Goal: Task Accomplishment & Management: Use online tool/utility

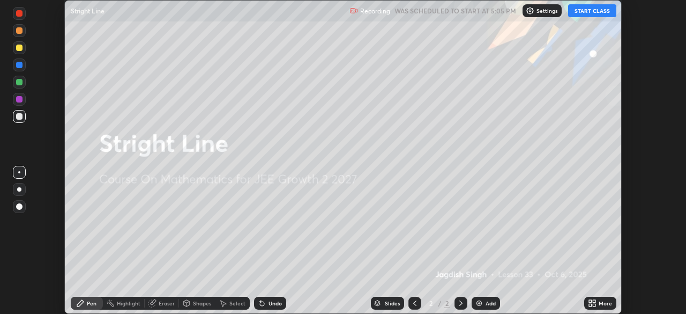
scroll to position [314, 686]
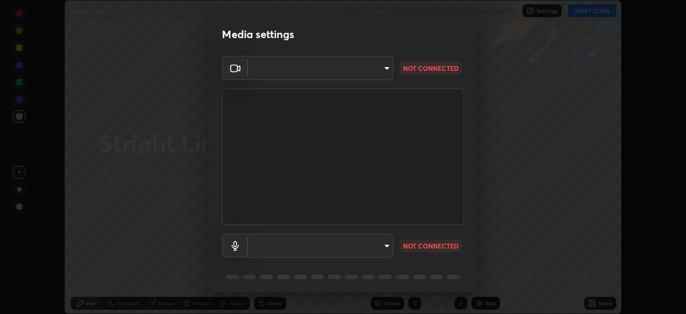
type input "ba13e312339ef8477216ddedc35df2f043033d031c8e6632ccfddaecbc9a7b0e"
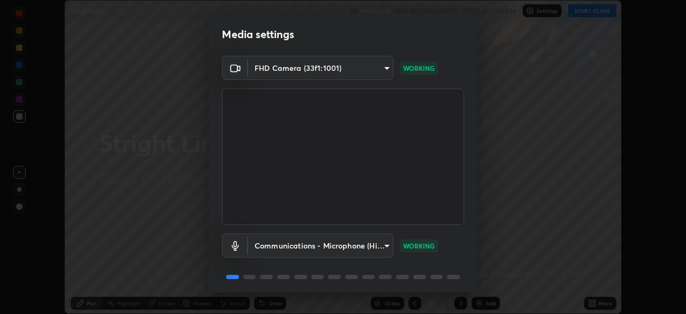
click at [388, 244] on body "Erase all Stright Line Recording WAS SCHEDULED TO START AT 5:05 PM Settings STA…" at bounding box center [343, 157] width 686 height 314
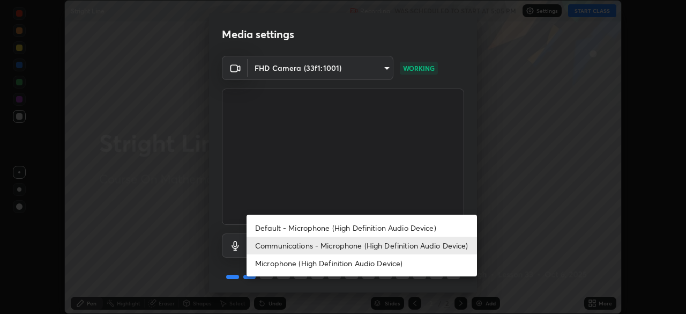
click at [395, 226] on li "Default - Microphone (High Definition Audio Device)" at bounding box center [362, 228] width 231 height 18
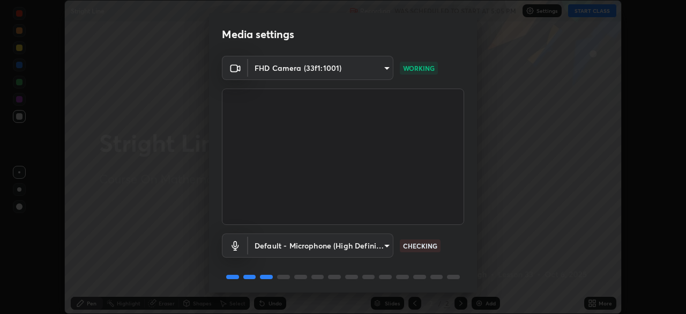
click at [385, 244] on body "Erase all Stright Line Recording WAS SCHEDULED TO START AT 5:05 PM Settings STA…" at bounding box center [343, 157] width 686 height 314
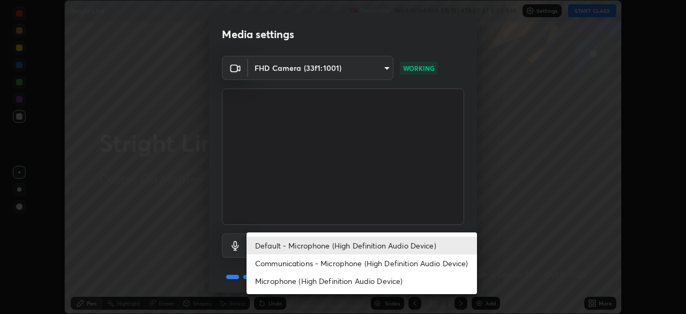
click at [388, 271] on li "Communications - Microphone (High Definition Audio Device)" at bounding box center [362, 263] width 231 height 18
type input "communications"
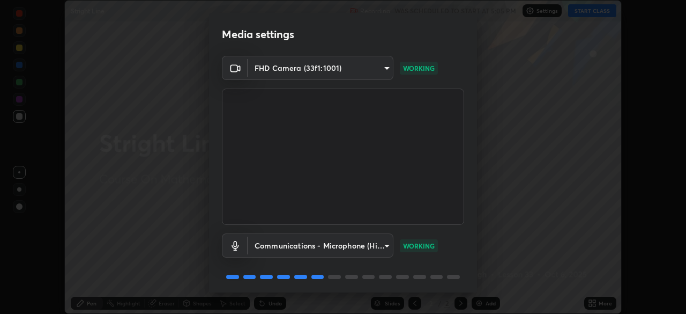
scroll to position [38, 0]
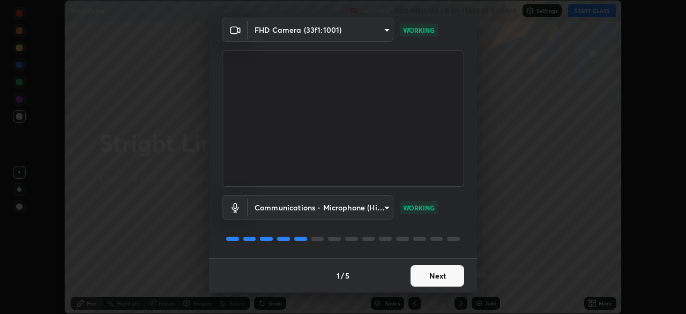
click at [443, 277] on button "Next" at bounding box center [438, 275] width 54 height 21
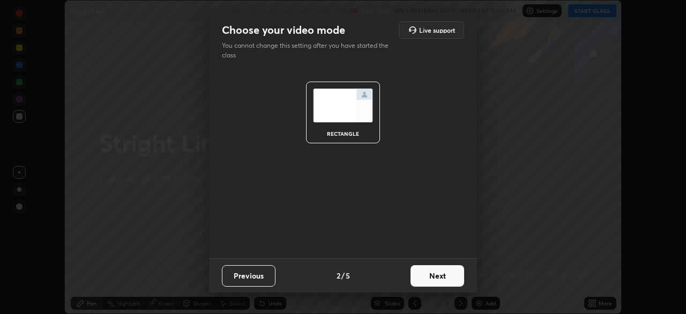
scroll to position [0, 0]
click at [448, 279] on button "Next" at bounding box center [438, 275] width 54 height 21
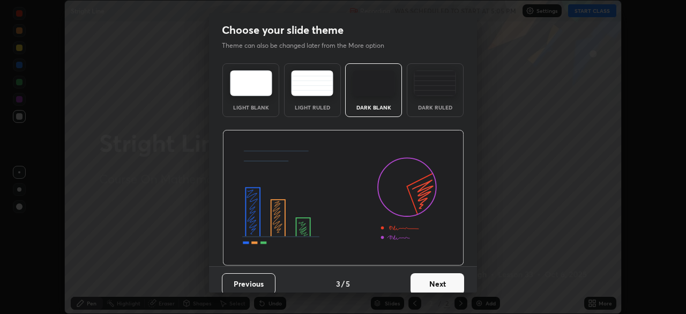
click at [455, 275] on button "Next" at bounding box center [438, 283] width 54 height 21
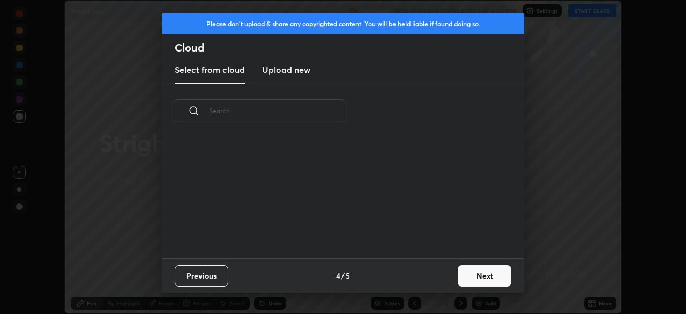
click at [460, 277] on button "Next" at bounding box center [485, 275] width 54 height 21
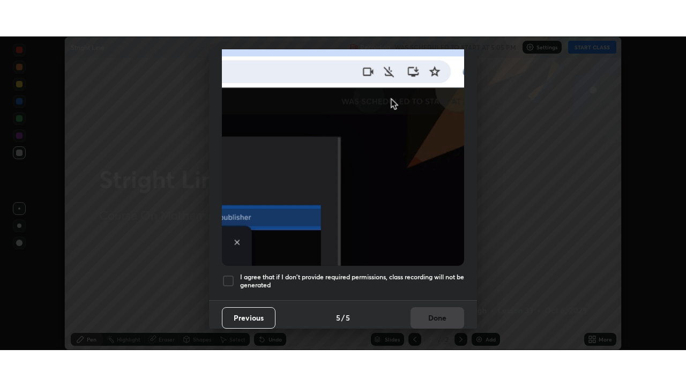
scroll to position [257, 0]
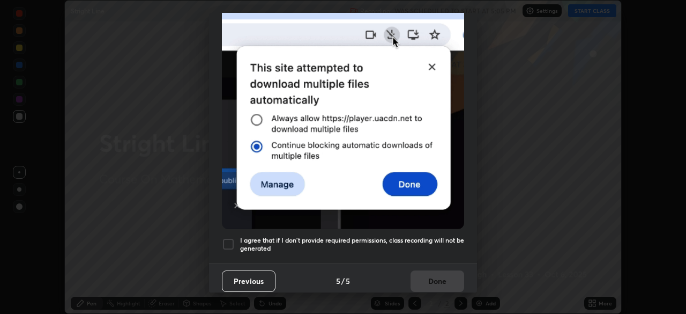
click at [229, 237] on div at bounding box center [228, 243] width 13 height 13
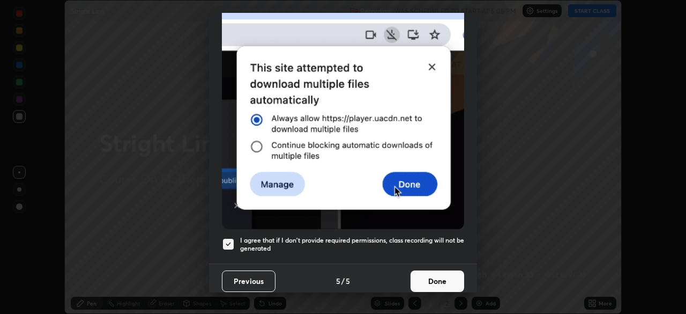
click at [440, 278] on button "Done" at bounding box center [438, 280] width 54 height 21
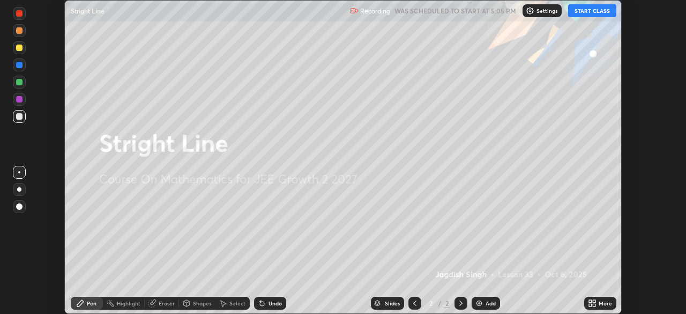
click at [594, 305] on icon at bounding box center [594, 304] width 3 height 3
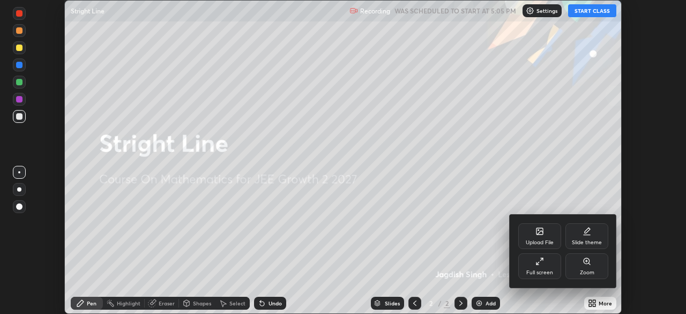
click at [554, 269] on div "Full screen" at bounding box center [539, 266] width 43 height 26
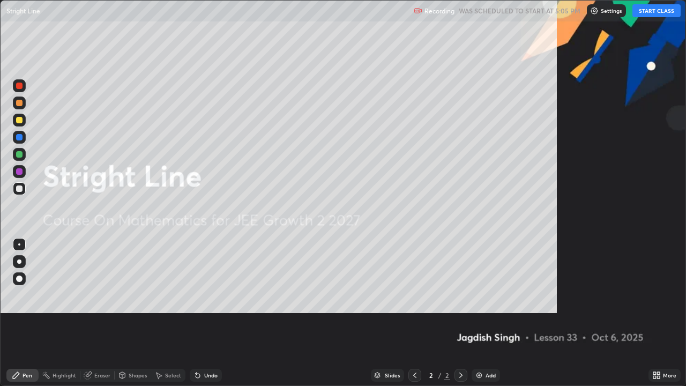
scroll to position [386, 686]
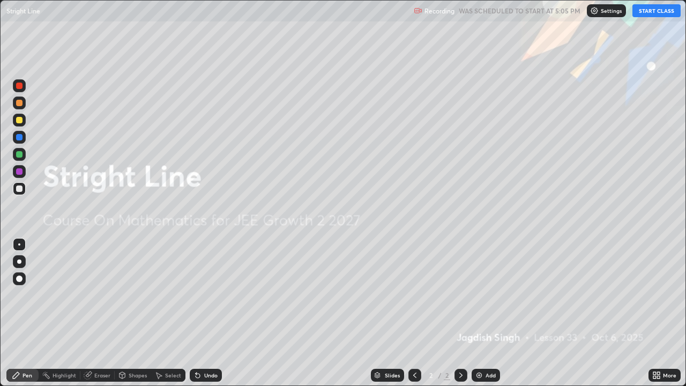
click at [649, 10] on button "START CLASS" at bounding box center [657, 10] width 48 height 13
click at [486, 313] on div "Add" at bounding box center [486, 375] width 28 height 13
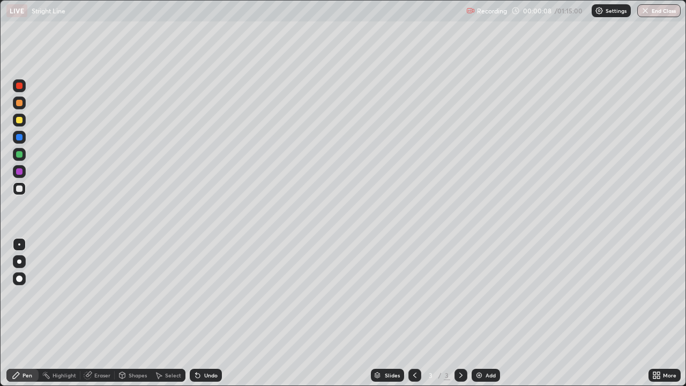
click at [19, 120] on div at bounding box center [19, 120] width 6 height 6
click at [19, 117] on div at bounding box center [19, 120] width 6 height 6
click at [19, 107] on div at bounding box center [19, 102] width 13 height 13
click at [18, 193] on div at bounding box center [19, 188] width 13 height 13
click at [18, 190] on div at bounding box center [19, 188] width 6 height 6
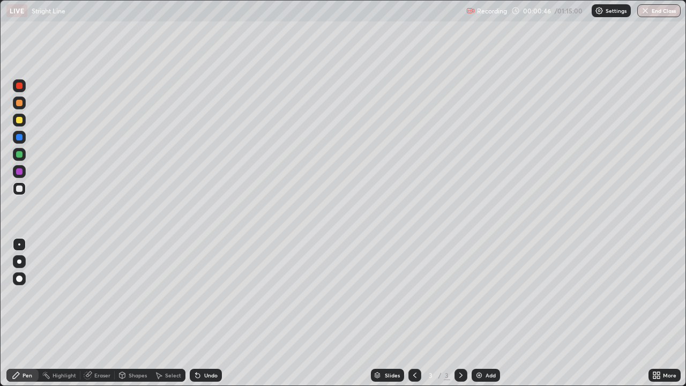
click at [18, 189] on div at bounding box center [19, 188] width 6 height 6
click at [18, 188] on div at bounding box center [19, 188] width 6 height 6
click at [21, 123] on div at bounding box center [19, 120] width 13 height 13
click at [17, 194] on div at bounding box center [19, 188] width 13 height 13
click at [19, 188] on div at bounding box center [19, 188] width 6 height 6
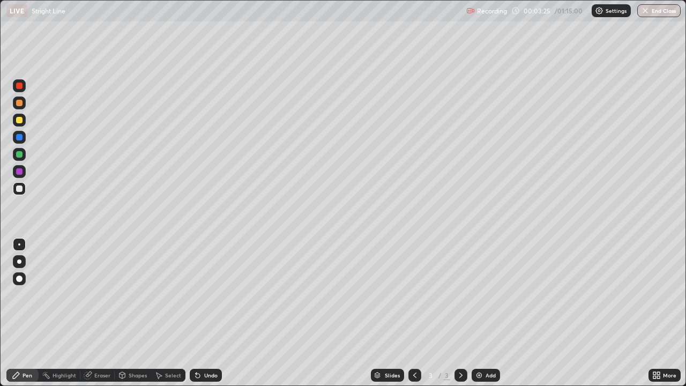
click at [18, 195] on div at bounding box center [19, 188] width 13 height 13
click at [17, 191] on div at bounding box center [19, 188] width 6 height 6
click at [18, 193] on div at bounding box center [19, 188] width 13 height 13
click at [18, 189] on div at bounding box center [19, 188] width 6 height 6
click at [15, 190] on div at bounding box center [19, 188] width 13 height 13
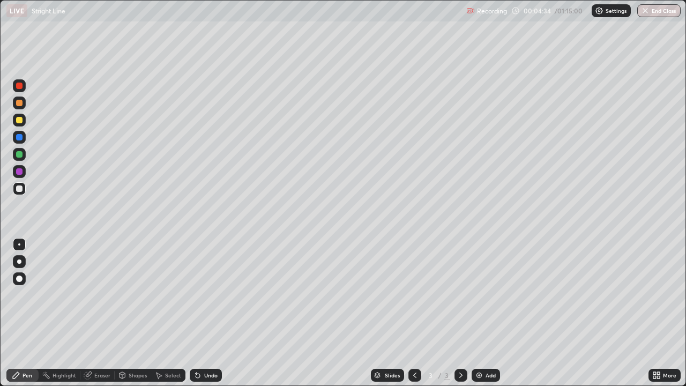
click at [25, 124] on div at bounding box center [19, 120] width 13 height 13
click at [18, 192] on div at bounding box center [19, 188] width 13 height 13
click at [20, 192] on div at bounding box center [19, 188] width 13 height 13
click at [21, 193] on div at bounding box center [19, 188] width 13 height 13
click at [472, 313] on div "Add" at bounding box center [486, 375] width 28 height 13
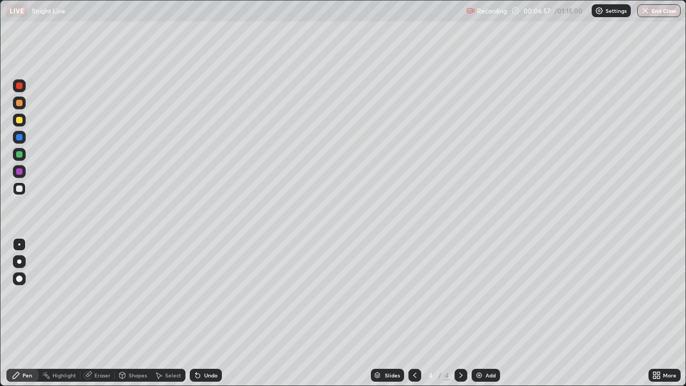
click at [21, 191] on div at bounding box center [19, 188] width 6 height 6
click at [417, 313] on div at bounding box center [415, 375] width 13 height 21
click at [460, 313] on icon at bounding box center [461, 375] width 9 height 9
click at [412, 313] on icon at bounding box center [415, 375] width 9 height 9
click at [459, 313] on icon at bounding box center [461, 375] width 9 height 9
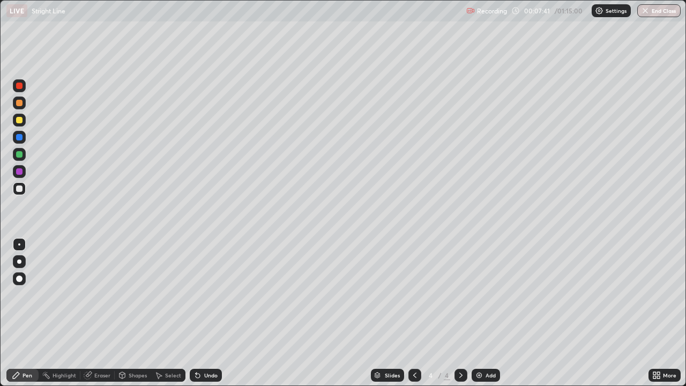
click at [413, 313] on icon at bounding box center [415, 375] width 9 height 9
click at [460, 313] on icon at bounding box center [461, 375] width 9 height 9
click at [18, 122] on div at bounding box center [19, 120] width 6 height 6
click at [21, 122] on div at bounding box center [19, 120] width 6 height 6
click at [18, 169] on div at bounding box center [19, 171] width 6 height 6
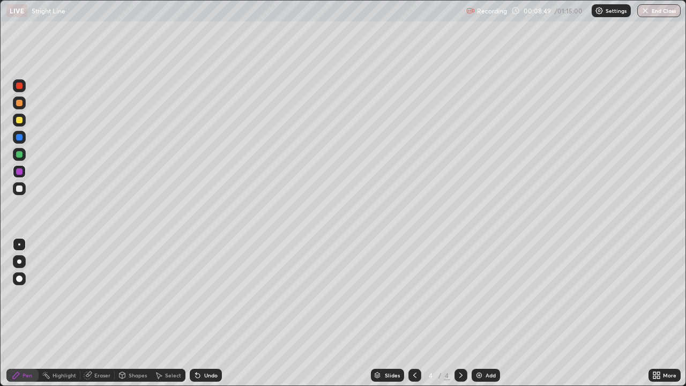
click at [19, 192] on div at bounding box center [19, 188] width 13 height 13
click at [18, 188] on div at bounding box center [19, 188] width 6 height 6
click at [23, 188] on div at bounding box center [19, 188] width 13 height 13
click at [21, 189] on div at bounding box center [19, 188] width 6 height 6
click at [16, 102] on div at bounding box center [19, 103] width 6 height 6
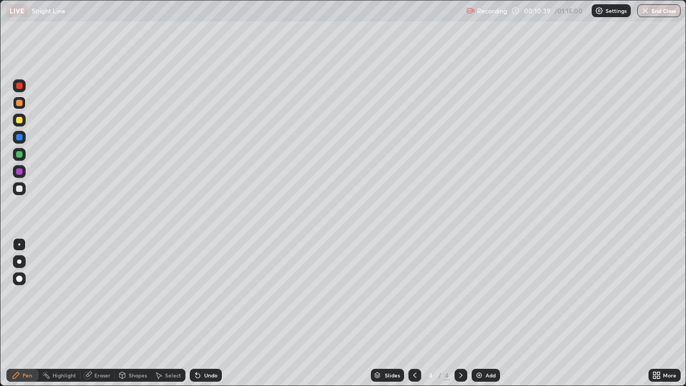
click at [20, 195] on div at bounding box center [19, 188] width 13 height 13
click at [20, 190] on div at bounding box center [19, 188] width 6 height 6
click at [476, 313] on img at bounding box center [479, 375] width 9 height 9
click at [19, 118] on div at bounding box center [19, 120] width 6 height 6
click at [20, 189] on div at bounding box center [19, 188] width 6 height 6
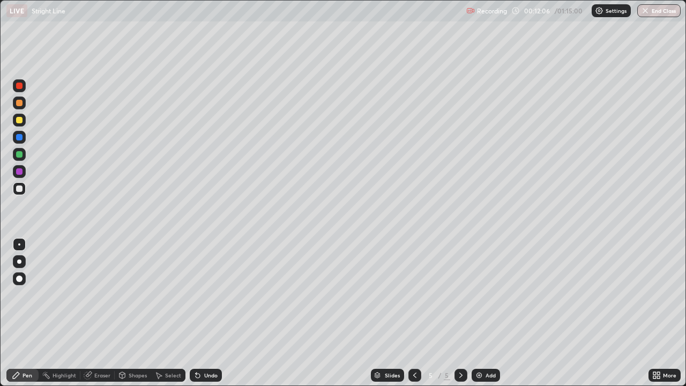
click at [23, 182] on div at bounding box center [19, 188] width 13 height 13
click at [20, 188] on div at bounding box center [19, 188] width 6 height 6
click at [22, 102] on div at bounding box center [19, 103] width 6 height 6
click at [21, 155] on div at bounding box center [19, 154] width 6 height 6
click at [19, 105] on div at bounding box center [19, 103] width 6 height 6
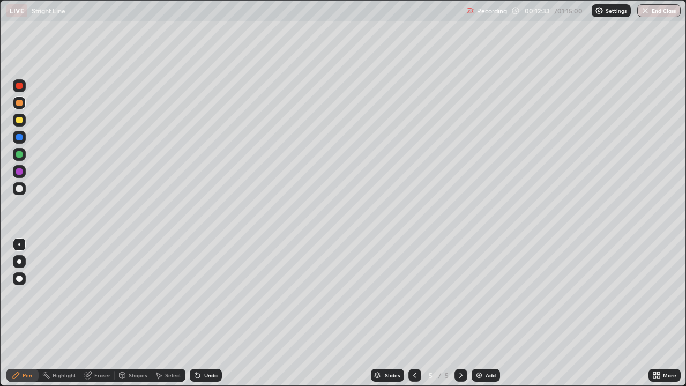
click at [23, 91] on div at bounding box center [19, 85] width 13 height 13
click at [19, 172] on div at bounding box center [19, 171] width 6 height 6
click at [19, 173] on div at bounding box center [19, 171] width 6 height 6
click at [19, 188] on div at bounding box center [19, 188] width 6 height 6
click at [19, 192] on div at bounding box center [19, 188] width 13 height 13
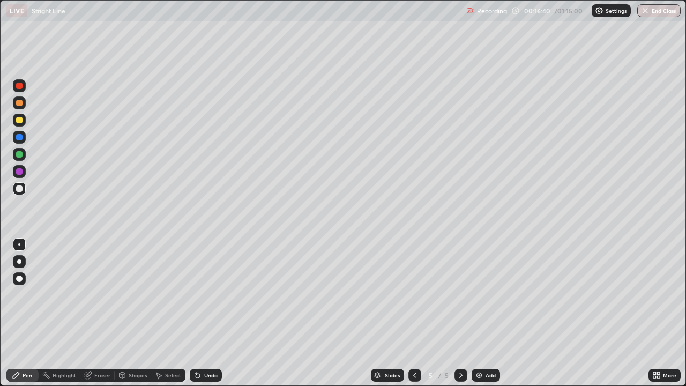
click at [21, 195] on div at bounding box center [19, 188] width 13 height 13
click at [21, 191] on div at bounding box center [19, 188] width 6 height 6
click at [19, 86] on div at bounding box center [19, 86] width 6 height 6
click at [19, 153] on div at bounding box center [19, 154] width 6 height 6
click at [20, 151] on div at bounding box center [19, 154] width 13 height 13
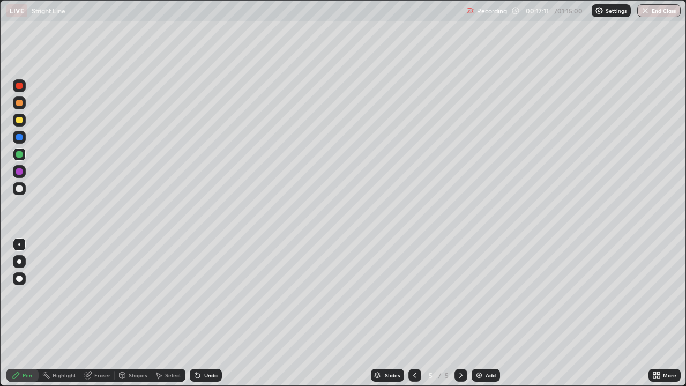
click at [20, 151] on div at bounding box center [19, 154] width 6 height 6
click at [21, 105] on div at bounding box center [19, 103] width 6 height 6
click at [248, 21] on div "LIVE Stright Line" at bounding box center [234, 10] width 456 height 21
click at [108, 313] on div "Eraser" at bounding box center [102, 375] width 16 height 5
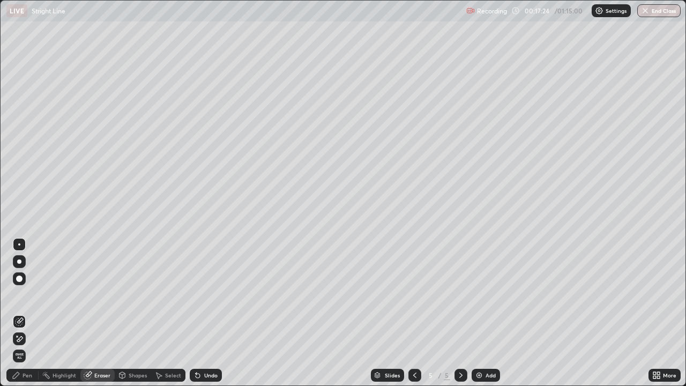
click at [31, 313] on div "Pen" at bounding box center [28, 375] width 10 height 5
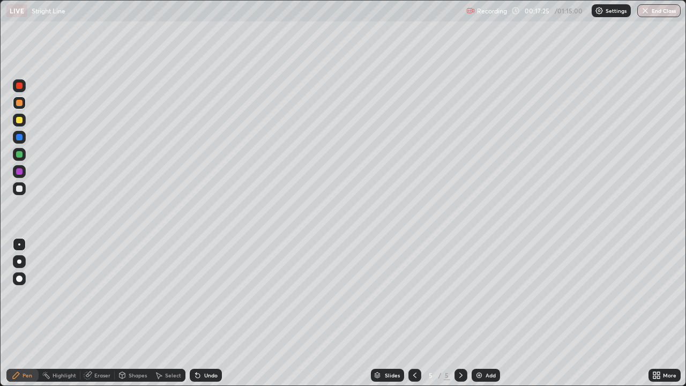
click at [21, 103] on div at bounding box center [19, 103] width 6 height 6
click at [315, 38] on button "Undo" at bounding box center [327, 44] width 31 height 13
click at [98, 313] on div "Eraser" at bounding box center [97, 375] width 34 height 13
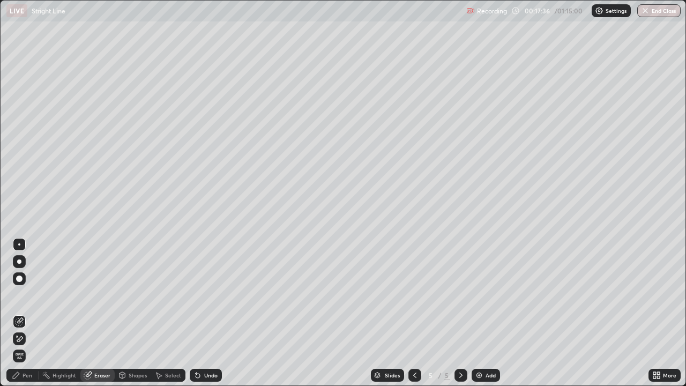
click at [26, 313] on div "Pen" at bounding box center [22, 375] width 32 height 13
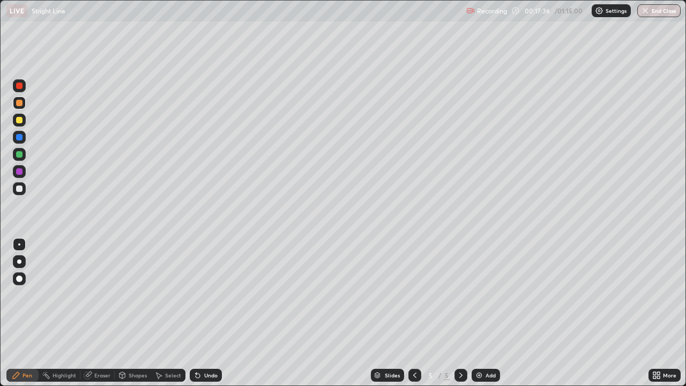
click at [27, 313] on div "Pen" at bounding box center [22, 375] width 32 height 13
click at [17, 103] on div at bounding box center [19, 103] width 6 height 6
click at [100, 313] on div "Eraser" at bounding box center [97, 375] width 34 height 13
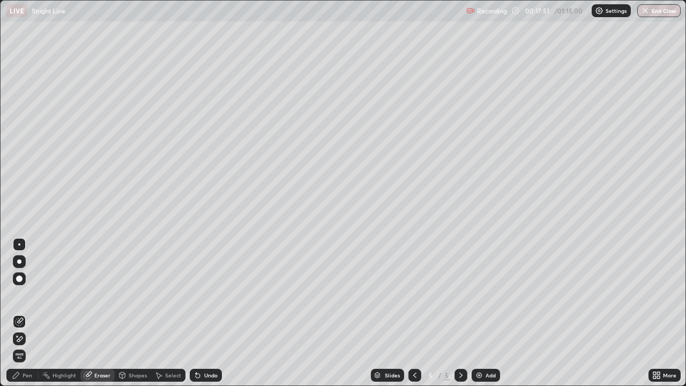
click at [27, 313] on div "Pen" at bounding box center [28, 375] width 10 height 5
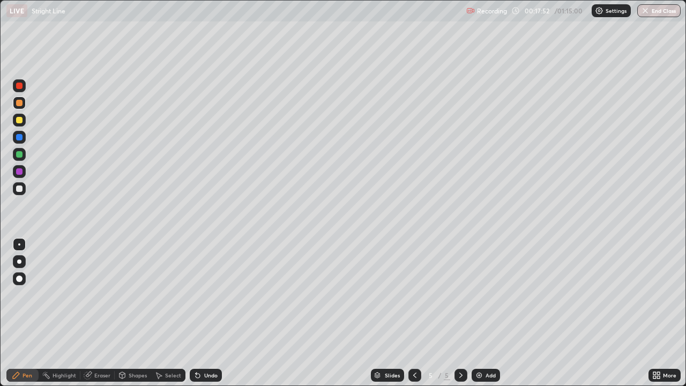
click at [19, 123] on div at bounding box center [19, 120] width 6 height 6
click at [17, 173] on div at bounding box center [19, 171] width 6 height 6
click at [21, 194] on div at bounding box center [19, 188] width 13 height 13
click at [24, 197] on div at bounding box center [19, 188] width 13 height 17
click at [104, 313] on div "Eraser" at bounding box center [97, 375] width 34 height 13
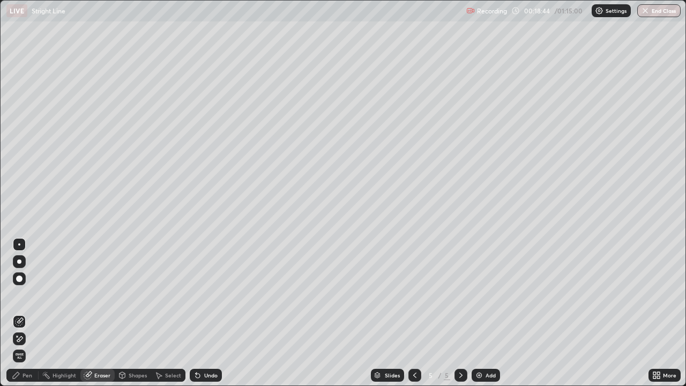
click at [32, 313] on div "Pen" at bounding box center [22, 375] width 32 height 13
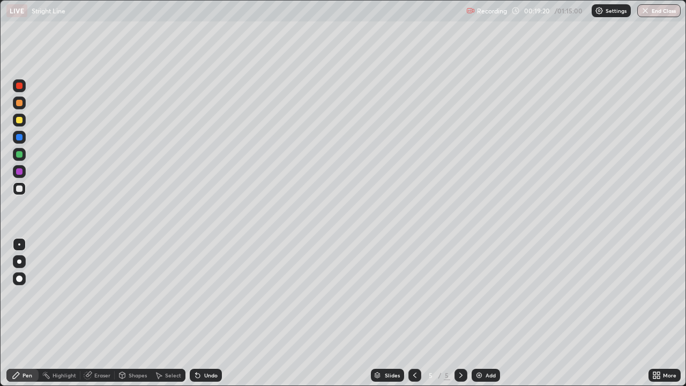
click at [23, 191] on div at bounding box center [19, 188] width 13 height 13
click at [20, 189] on div at bounding box center [19, 188] width 6 height 6
click at [17, 189] on div at bounding box center [19, 188] width 6 height 6
click at [20, 102] on div at bounding box center [19, 103] width 6 height 6
click at [21, 189] on div at bounding box center [19, 188] width 6 height 6
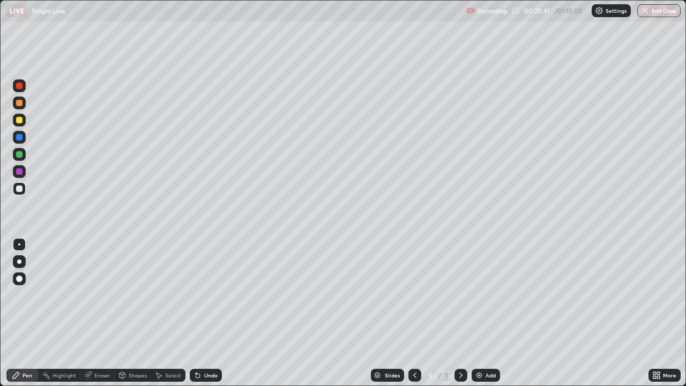
click at [18, 176] on div at bounding box center [19, 171] width 13 height 13
click at [17, 191] on div at bounding box center [19, 188] width 13 height 13
click at [20, 189] on div at bounding box center [19, 188] width 6 height 6
click at [19, 192] on div at bounding box center [19, 188] width 13 height 13
click at [23, 105] on div at bounding box center [19, 102] width 13 height 13
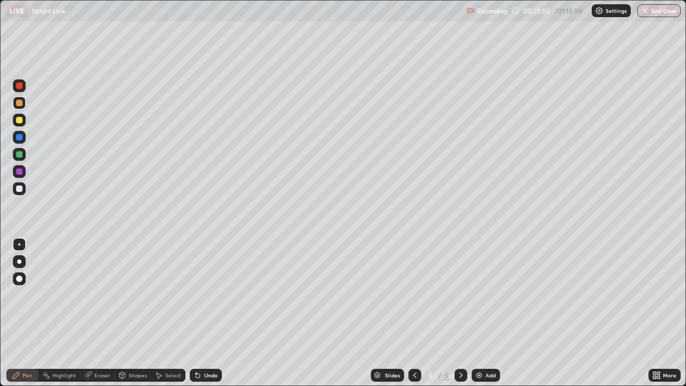
click at [21, 142] on div at bounding box center [19, 137] width 13 height 13
click at [19, 150] on div at bounding box center [19, 154] width 13 height 13
click at [20, 195] on div at bounding box center [19, 188] width 13 height 13
click at [19, 191] on div at bounding box center [19, 188] width 6 height 6
click at [21, 194] on div at bounding box center [19, 188] width 13 height 13
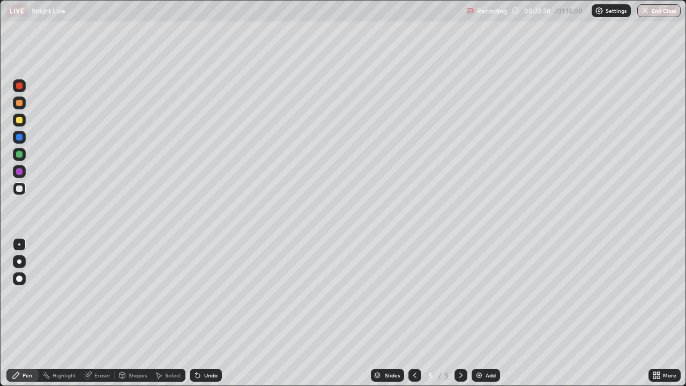
click at [473, 313] on div "Add" at bounding box center [486, 375] width 28 height 13
click at [20, 121] on div at bounding box center [19, 120] width 6 height 6
click at [148, 47] on button "Undo" at bounding box center [152, 44] width 31 height 13
click at [18, 190] on div at bounding box center [19, 188] width 6 height 6
click at [18, 188] on div at bounding box center [19, 188] width 6 height 6
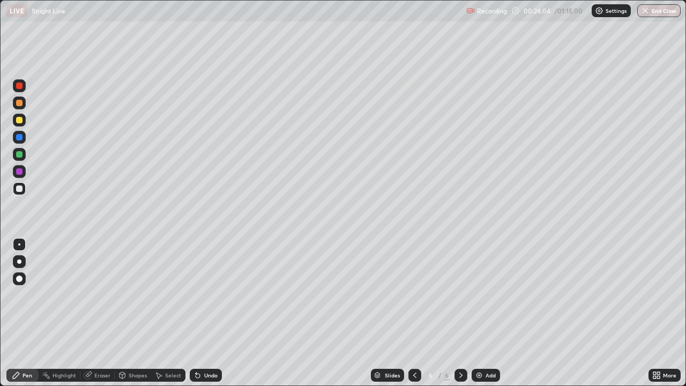
click at [18, 189] on div at bounding box center [19, 188] width 6 height 6
click at [103, 313] on div "Eraser" at bounding box center [97, 375] width 34 height 13
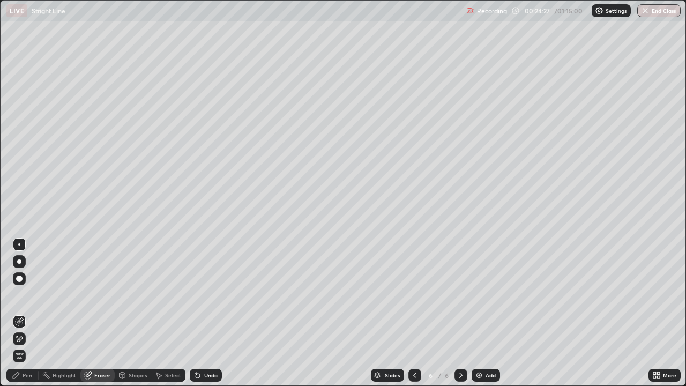
click at [29, 313] on div "Pen" at bounding box center [22, 375] width 32 height 13
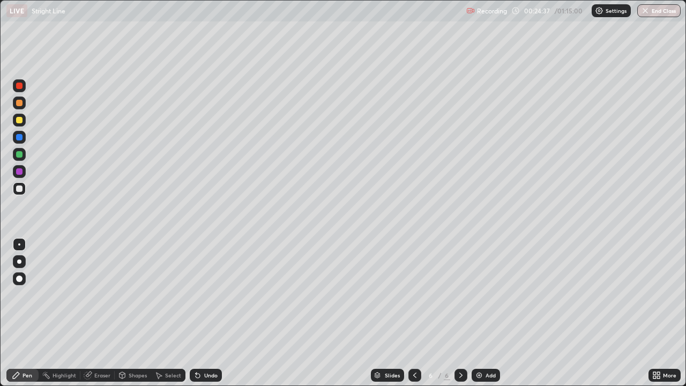
click at [100, 313] on div "Eraser" at bounding box center [97, 375] width 34 height 13
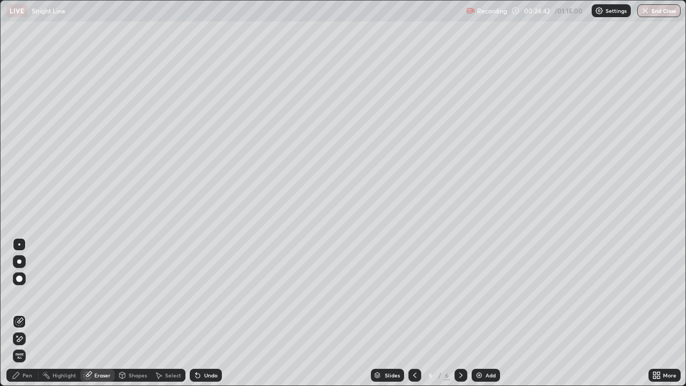
click at [34, 313] on div "Pen" at bounding box center [22, 375] width 32 height 13
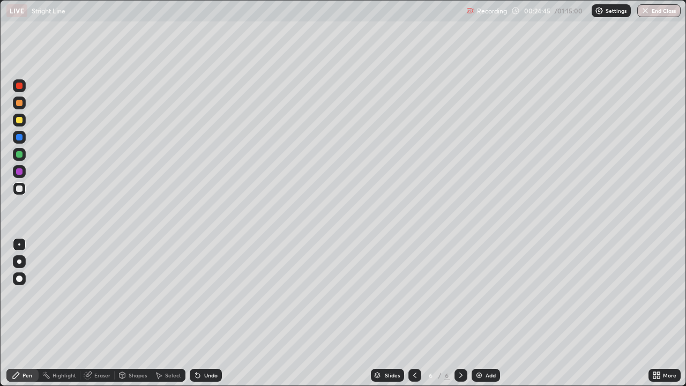
click at [103, 313] on div "Eraser" at bounding box center [102, 375] width 16 height 5
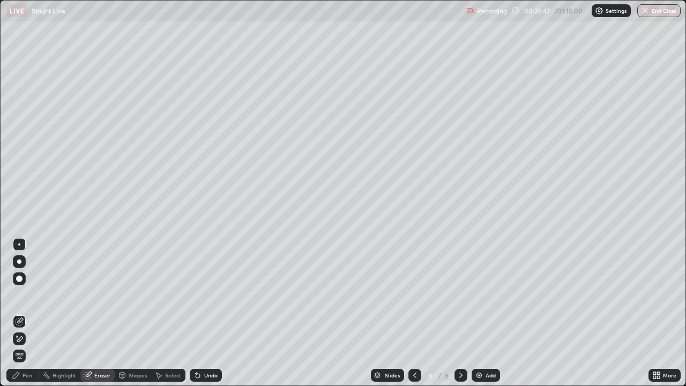
click at [33, 313] on div "Pen" at bounding box center [22, 375] width 32 height 13
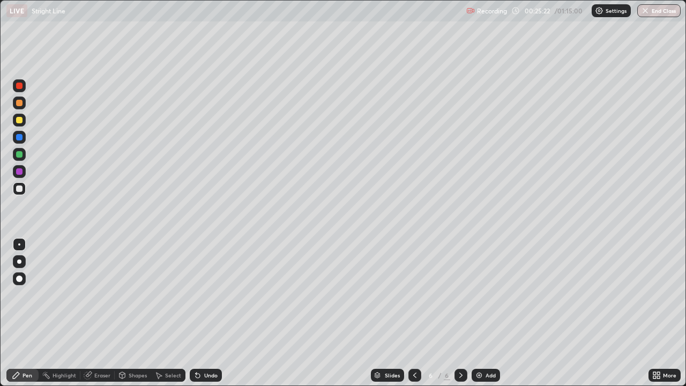
click at [21, 190] on div at bounding box center [19, 188] width 6 height 6
click at [20, 189] on div at bounding box center [19, 188] width 6 height 6
click at [20, 136] on div at bounding box center [19, 137] width 6 height 6
click at [20, 187] on div at bounding box center [19, 188] width 6 height 6
click at [103, 313] on div "Eraser" at bounding box center [97, 375] width 34 height 13
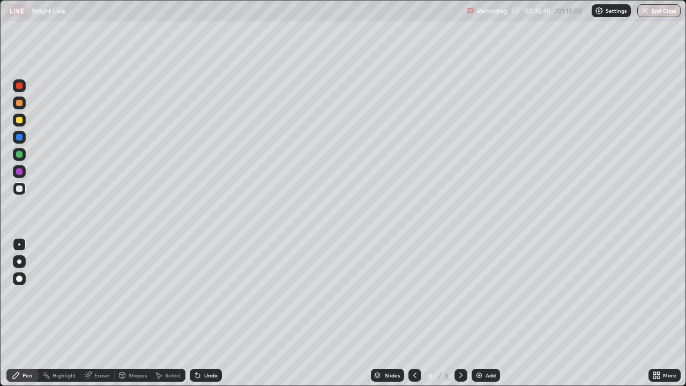
click at [103, 313] on div "Eraser" at bounding box center [97, 375] width 34 height 13
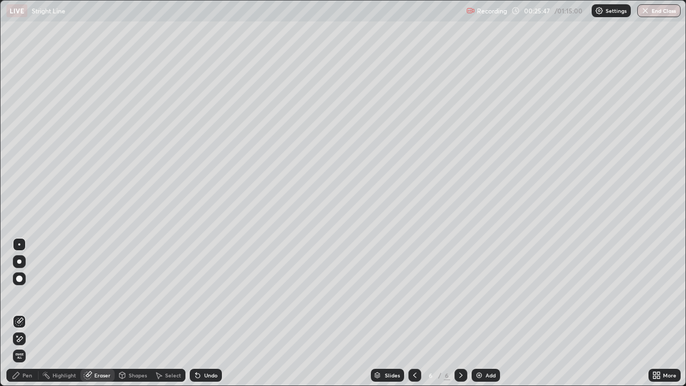
click at [31, 313] on div "Pen" at bounding box center [28, 375] width 10 height 5
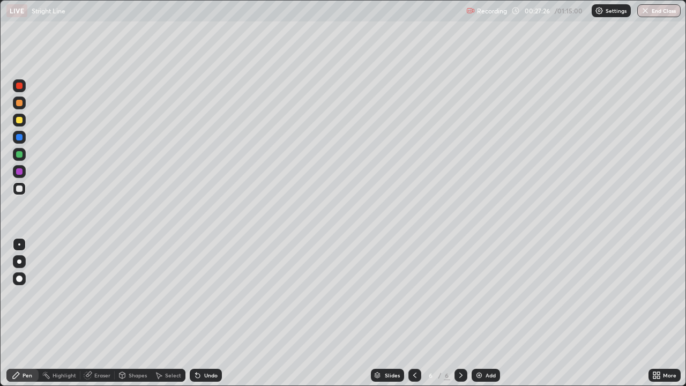
click at [102, 313] on div "Eraser" at bounding box center [102, 375] width 16 height 5
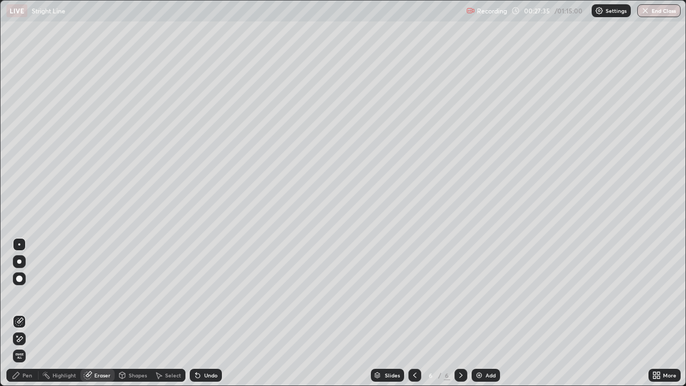
click at [31, 313] on div "Pen" at bounding box center [28, 375] width 10 height 5
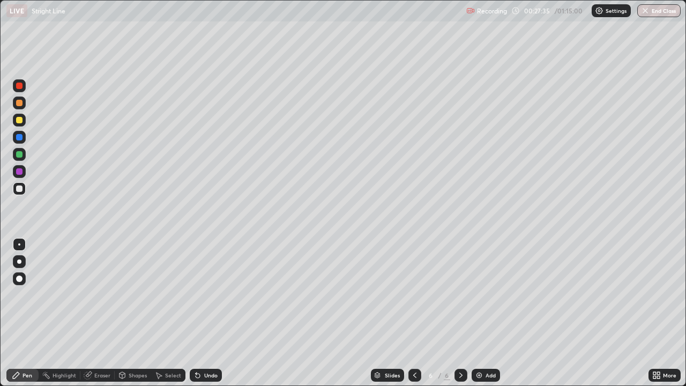
click at [24, 187] on div at bounding box center [19, 188] width 13 height 13
click at [18, 140] on div at bounding box center [19, 137] width 6 height 6
click at [18, 138] on div at bounding box center [19, 137] width 6 height 6
click at [16, 195] on div at bounding box center [19, 188] width 13 height 17
click at [14, 189] on div at bounding box center [19, 188] width 13 height 13
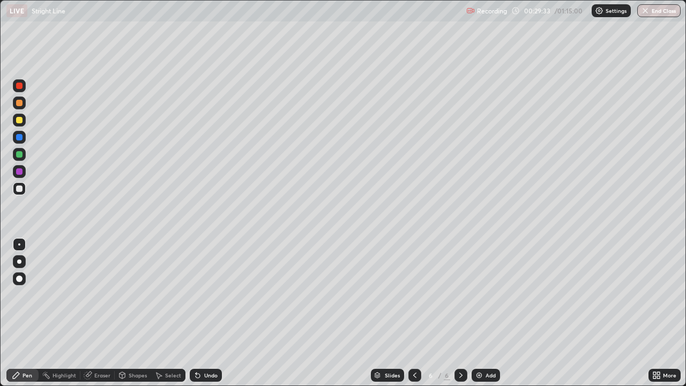
click at [479, 313] on div "Add" at bounding box center [486, 375] width 28 height 13
click at [19, 121] on div at bounding box center [19, 120] width 6 height 6
click at [20, 190] on div at bounding box center [19, 188] width 6 height 6
click at [21, 154] on div at bounding box center [19, 154] width 6 height 6
click at [14, 187] on div at bounding box center [19, 188] width 13 height 13
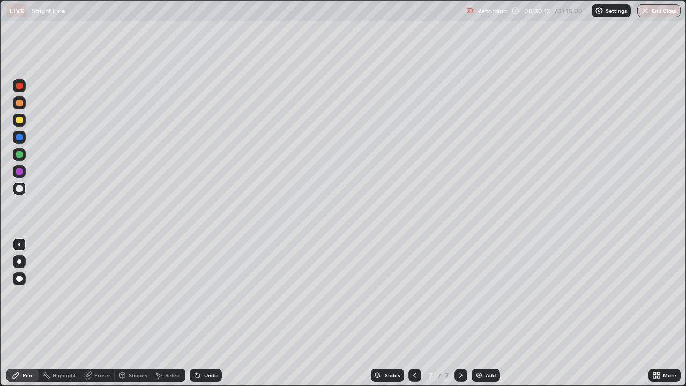
click at [20, 190] on div at bounding box center [19, 188] width 6 height 6
click at [21, 188] on div at bounding box center [19, 188] width 6 height 6
click at [18, 191] on div at bounding box center [19, 188] width 6 height 6
click at [24, 191] on div at bounding box center [19, 188] width 13 height 13
click at [95, 313] on div "Eraser" at bounding box center [102, 375] width 16 height 5
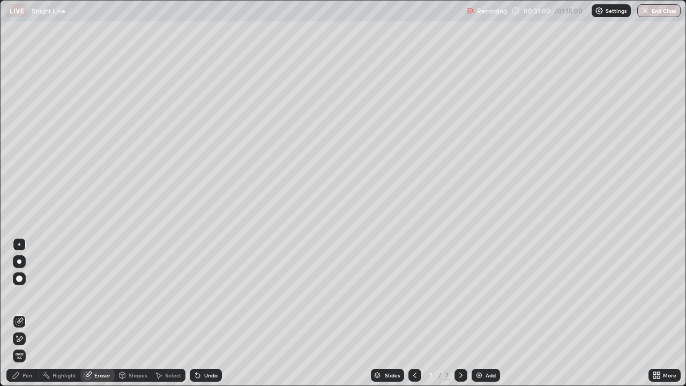
click at [26, 313] on div "Pen" at bounding box center [28, 375] width 10 height 5
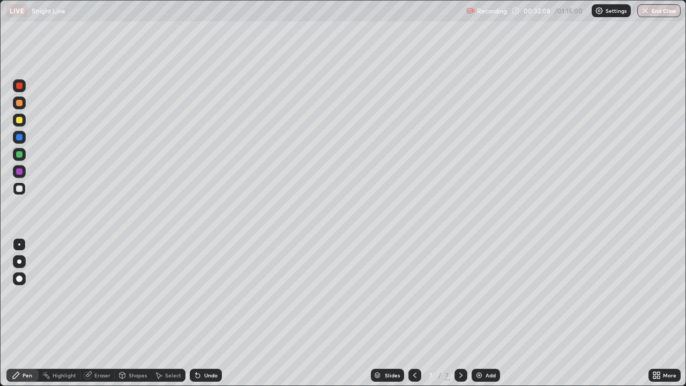
click at [17, 195] on div at bounding box center [19, 188] width 13 height 13
click at [20, 193] on div at bounding box center [19, 188] width 13 height 13
click at [105, 313] on div "Eraser" at bounding box center [97, 375] width 34 height 13
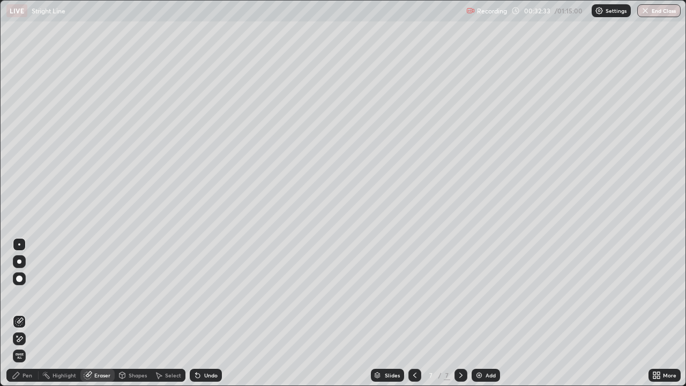
click at [35, 313] on div "Pen" at bounding box center [22, 375] width 32 height 13
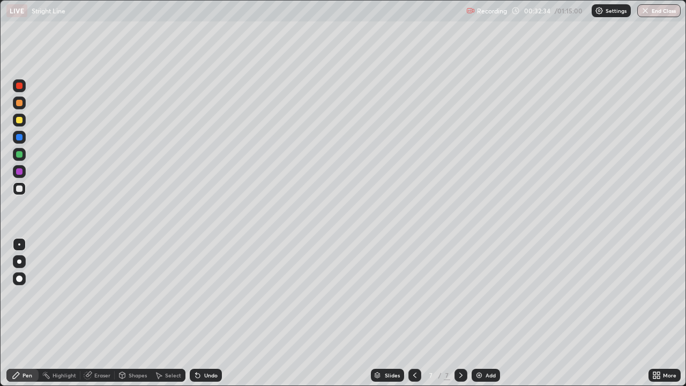
click at [23, 190] on div at bounding box center [19, 188] width 13 height 13
click at [478, 313] on img at bounding box center [479, 375] width 9 height 9
click at [20, 188] on div at bounding box center [19, 188] width 6 height 6
click at [19, 152] on div at bounding box center [19, 154] width 6 height 6
click at [19, 191] on div at bounding box center [19, 188] width 6 height 6
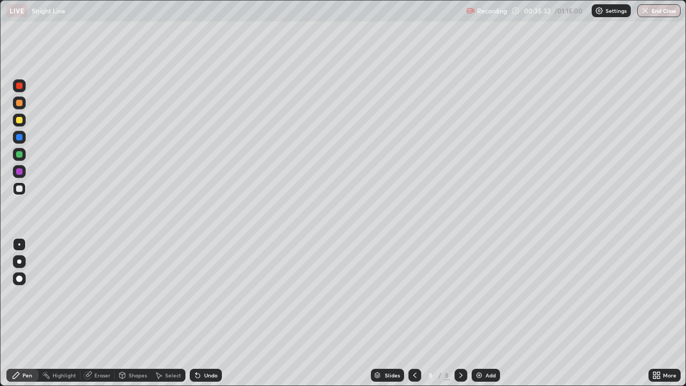
click at [20, 119] on div at bounding box center [19, 120] width 6 height 6
click at [20, 188] on div at bounding box center [19, 188] width 6 height 6
click at [415, 111] on icon at bounding box center [414, 110] width 1 height 1
click at [24, 159] on div at bounding box center [19, 154] width 13 height 13
click at [23, 188] on div at bounding box center [19, 188] width 13 height 13
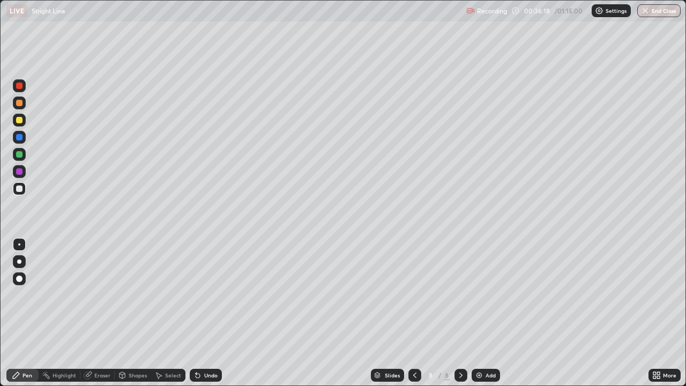
click at [20, 189] on div at bounding box center [19, 188] width 6 height 6
click at [24, 156] on div at bounding box center [19, 154] width 13 height 13
click at [24, 187] on div at bounding box center [19, 188] width 13 height 13
click at [99, 313] on div "Eraser" at bounding box center [102, 375] width 16 height 5
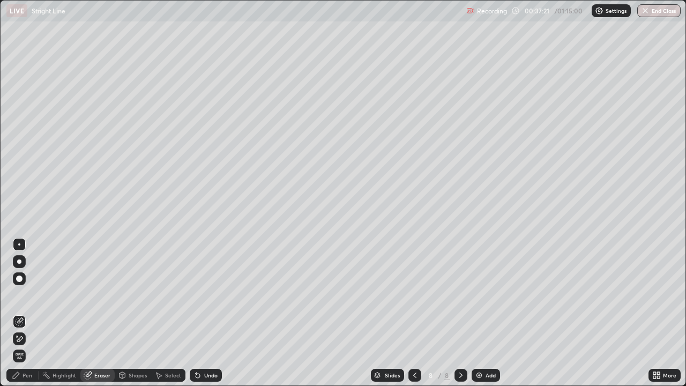
click at [32, 313] on div "Pen" at bounding box center [22, 375] width 32 height 13
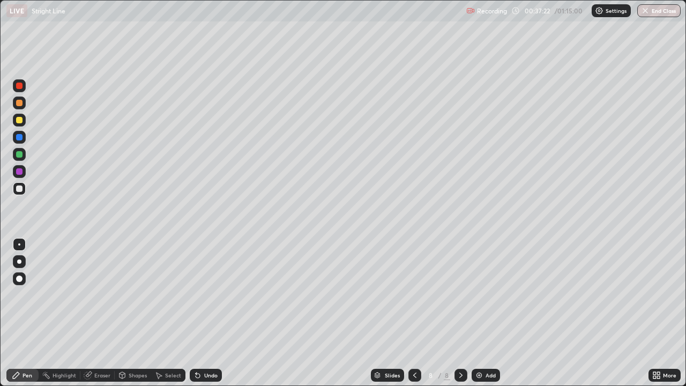
click at [17, 194] on div at bounding box center [19, 188] width 13 height 13
click at [18, 191] on div at bounding box center [19, 188] width 6 height 6
click at [479, 313] on img at bounding box center [479, 375] width 9 height 9
click at [20, 191] on div at bounding box center [19, 188] width 6 height 6
click at [22, 190] on div at bounding box center [19, 188] width 6 height 6
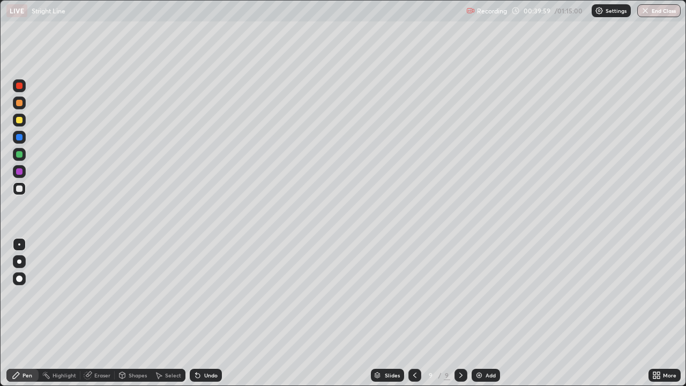
click at [23, 189] on div at bounding box center [19, 188] width 13 height 13
click at [19, 189] on div at bounding box center [19, 188] width 6 height 6
click at [21, 190] on div at bounding box center [19, 188] width 6 height 6
click at [19, 189] on div at bounding box center [19, 188] width 6 height 6
click at [94, 313] on div "Eraser" at bounding box center [97, 375] width 34 height 13
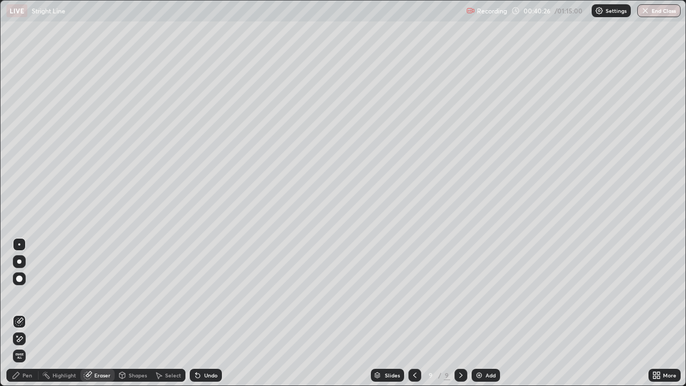
click at [29, 313] on div "Pen" at bounding box center [22, 375] width 32 height 13
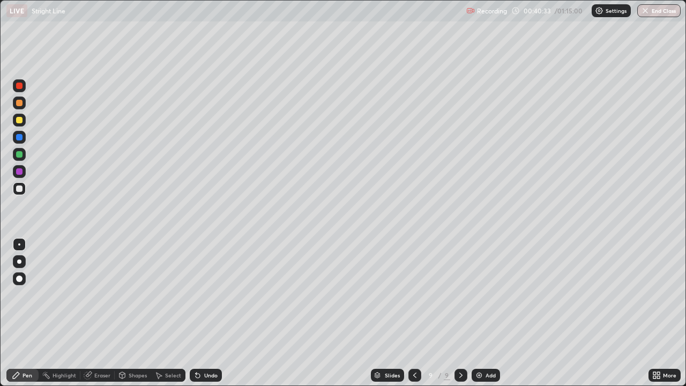
click at [24, 193] on div at bounding box center [19, 188] width 13 height 13
click at [24, 169] on div at bounding box center [19, 171] width 13 height 13
click at [18, 190] on div at bounding box center [19, 188] width 6 height 6
click at [413, 313] on icon at bounding box center [415, 375] width 9 height 9
click at [458, 313] on icon at bounding box center [461, 375] width 9 height 9
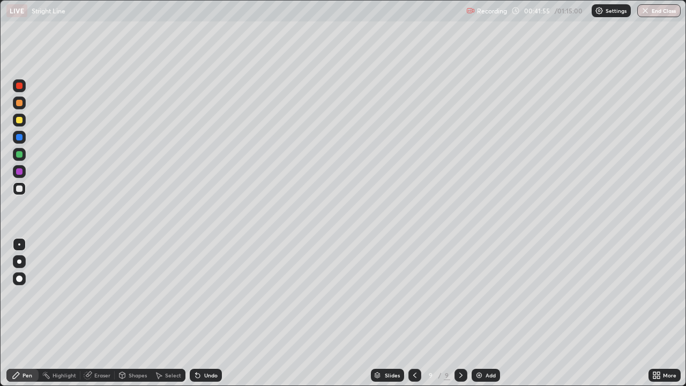
click at [96, 313] on div "Eraser" at bounding box center [102, 375] width 16 height 5
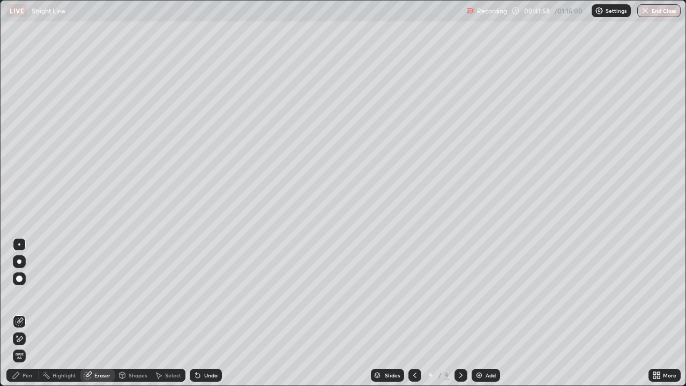
click at [32, 313] on div "Pen" at bounding box center [22, 375] width 32 height 13
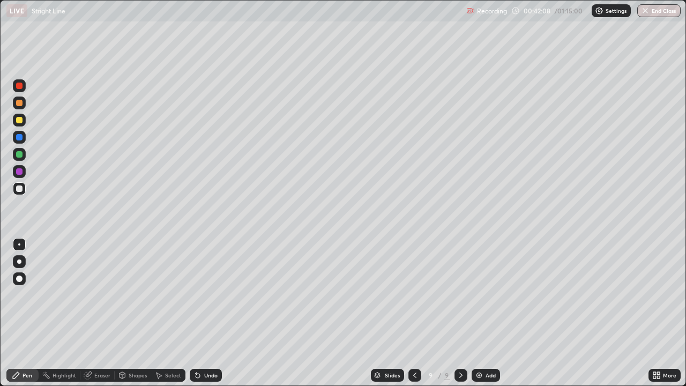
click at [19, 189] on div at bounding box center [19, 188] width 6 height 6
click at [19, 121] on div at bounding box center [19, 120] width 6 height 6
click at [18, 121] on div at bounding box center [19, 120] width 6 height 6
click at [20, 188] on div at bounding box center [19, 188] width 6 height 6
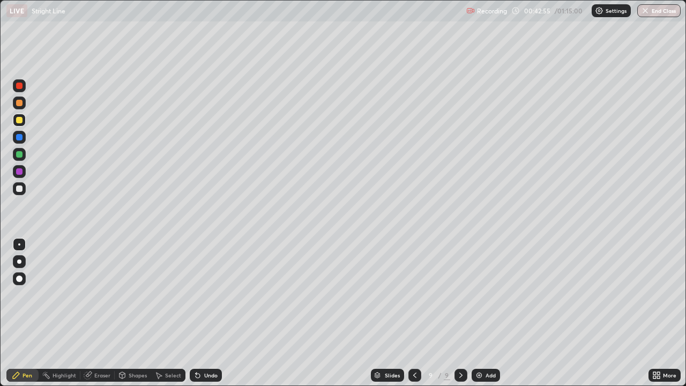
click at [20, 188] on div at bounding box center [19, 188] width 6 height 6
click at [20, 193] on div at bounding box center [19, 188] width 13 height 13
click at [19, 189] on div at bounding box center [19, 188] width 6 height 6
click at [475, 313] on img at bounding box center [479, 375] width 9 height 9
click at [20, 121] on div at bounding box center [19, 120] width 6 height 6
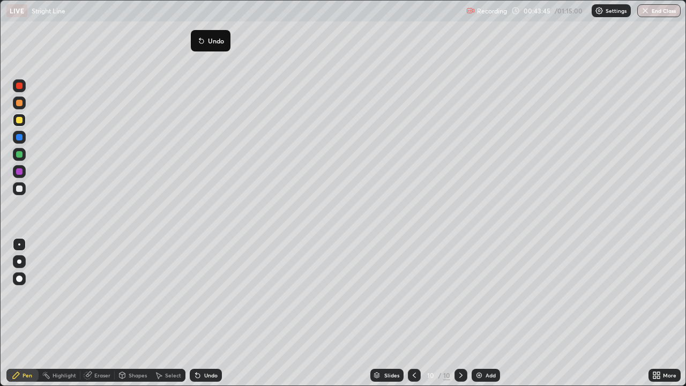
click at [202, 41] on icon at bounding box center [201, 41] width 4 height 4
click at [22, 118] on div at bounding box center [19, 120] width 6 height 6
click at [21, 117] on div at bounding box center [19, 120] width 6 height 6
click at [20, 154] on div at bounding box center [19, 154] width 6 height 6
click at [22, 188] on div at bounding box center [19, 188] width 6 height 6
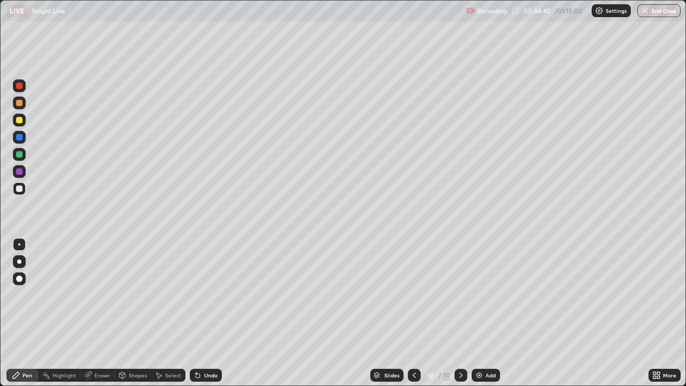
click at [21, 189] on div at bounding box center [19, 188] width 6 height 6
click at [20, 103] on div at bounding box center [19, 103] width 6 height 6
click at [20, 150] on div at bounding box center [19, 154] width 13 height 13
click at [20, 191] on div at bounding box center [19, 188] width 6 height 6
click at [19, 189] on div at bounding box center [19, 188] width 6 height 6
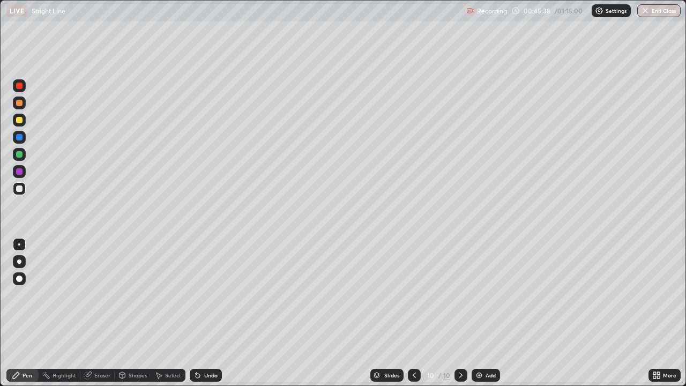
click at [22, 187] on div at bounding box center [19, 188] width 6 height 6
click at [93, 313] on div "Eraser" at bounding box center [97, 375] width 34 height 13
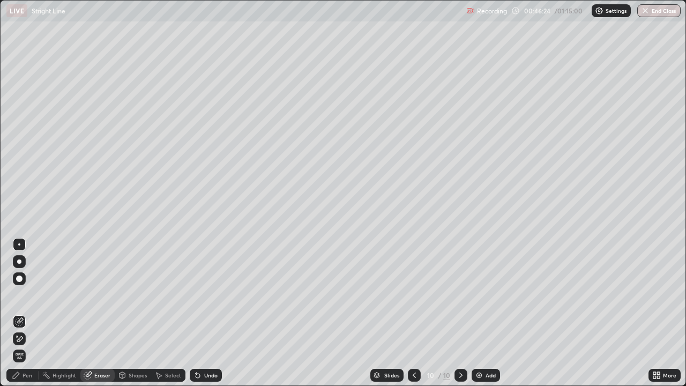
click at [26, 313] on div "Pen" at bounding box center [28, 375] width 10 height 5
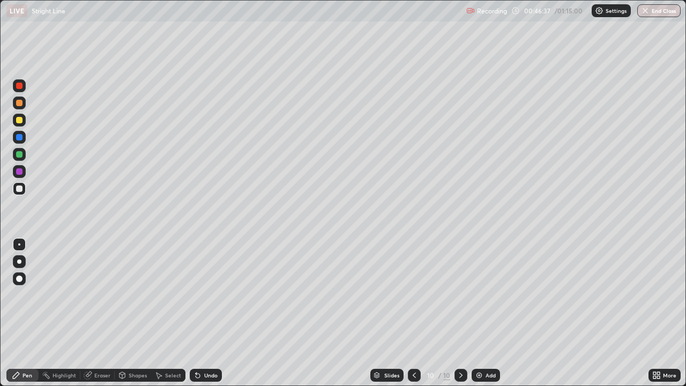
click at [18, 189] on div at bounding box center [19, 188] width 6 height 6
click at [482, 313] on img at bounding box center [479, 375] width 9 height 9
click at [24, 192] on div at bounding box center [19, 188] width 13 height 13
click at [111, 72] on button "Undo" at bounding box center [114, 76] width 31 height 13
click at [96, 313] on div "Eraser" at bounding box center [97, 375] width 34 height 13
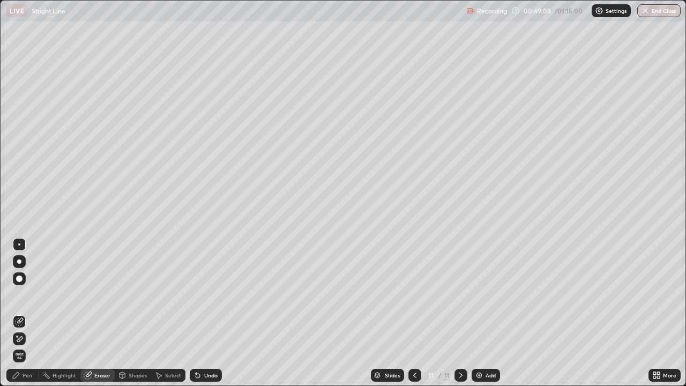
click at [31, 313] on div "Pen" at bounding box center [22, 375] width 32 height 13
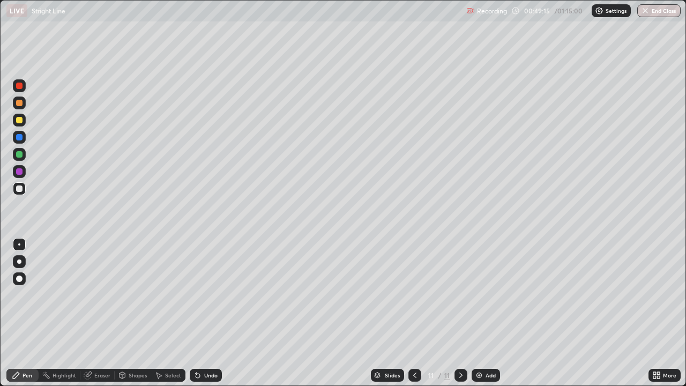
click at [414, 313] on icon at bounding box center [415, 375] width 9 height 9
click at [419, 313] on div at bounding box center [415, 375] width 13 height 13
click at [455, 313] on div at bounding box center [461, 375] width 13 height 13
click at [103, 313] on div "Eraser" at bounding box center [97, 375] width 34 height 13
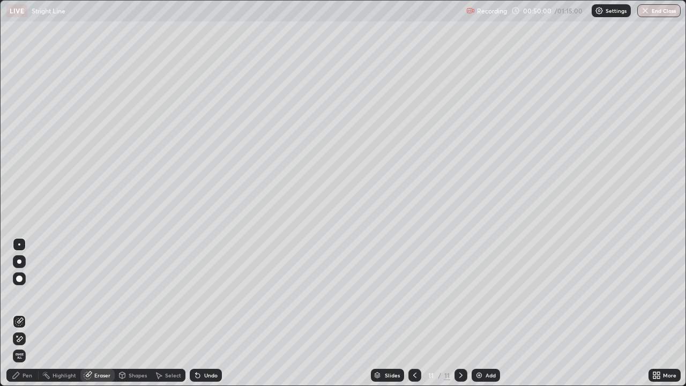
click at [24, 313] on div "Pen" at bounding box center [28, 375] width 10 height 5
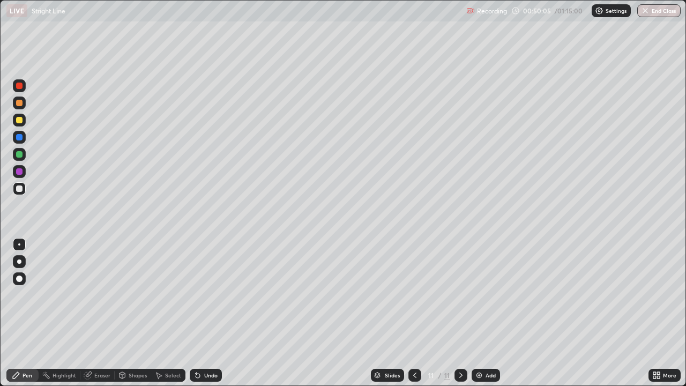
click at [20, 155] on div at bounding box center [19, 154] width 6 height 6
click at [20, 197] on div at bounding box center [19, 188] width 13 height 17
click at [19, 189] on div at bounding box center [19, 188] width 6 height 6
click at [22, 190] on div at bounding box center [19, 188] width 6 height 6
click at [25, 189] on div at bounding box center [19, 188] width 13 height 13
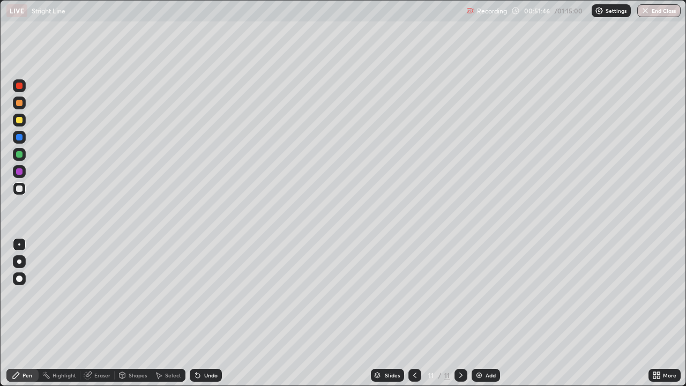
click at [100, 313] on div "Eraser" at bounding box center [102, 375] width 16 height 5
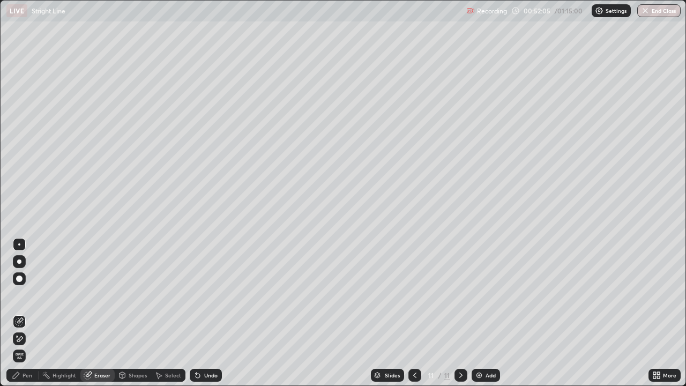
click at [34, 313] on div "Pen" at bounding box center [22, 375] width 32 height 13
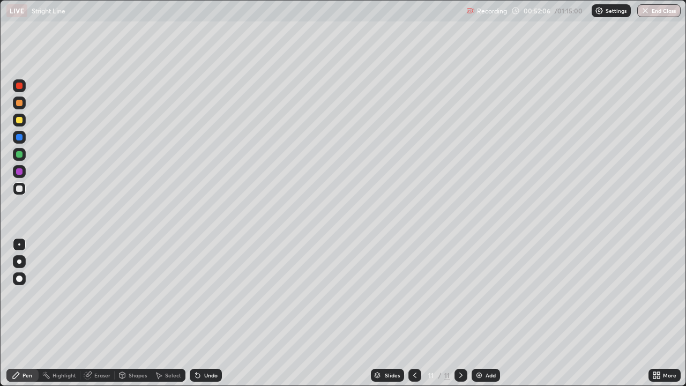
click at [22, 157] on div at bounding box center [19, 154] width 13 height 13
click at [95, 313] on div "Eraser" at bounding box center [97, 375] width 34 height 13
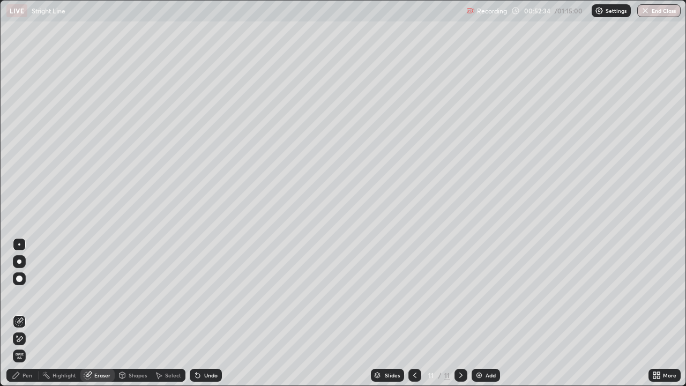
click at [24, 313] on div "Pen" at bounding box center [22, 375] width 32 height 13
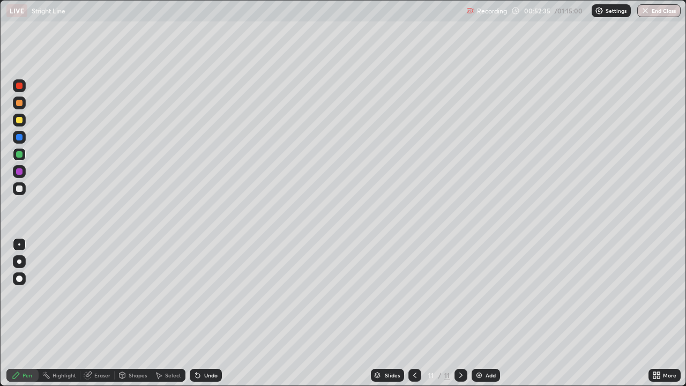
click at [20, 185] on div at bounding box center [19, 188] width 6 height 6
click at [96, 313] on div "Eraser" at bounding box center [102, 375] width 16 height 5
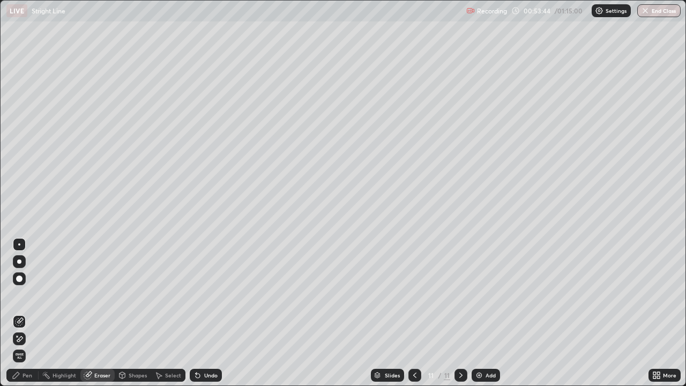
click at [34, 313] on div "Pen" at bounding box center [22, 375] width 32 height 13
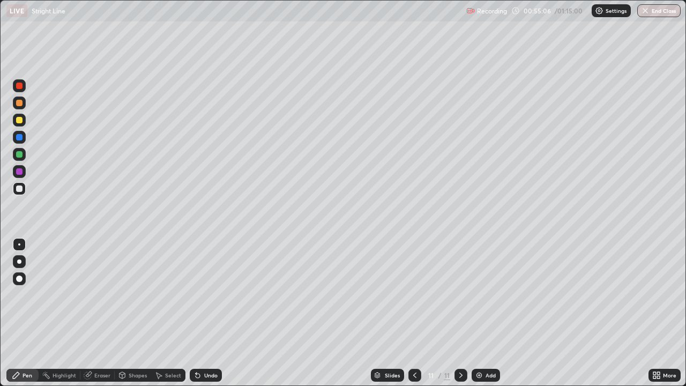
click at [476, 313] on div "Add" at bounding box center [486, 375] width 28 height 13
click at [20, 191] on div at bounding box center [19, 188] width 6 height 6
click at [19, 188] on div at bounding box center [19, 188] width 6 height 6
click at [20, 185] on div at bounding box center [19, 188] width 6 height 6
click at [23, 184] on div at bounding box center [19, 188] width 13 height 13
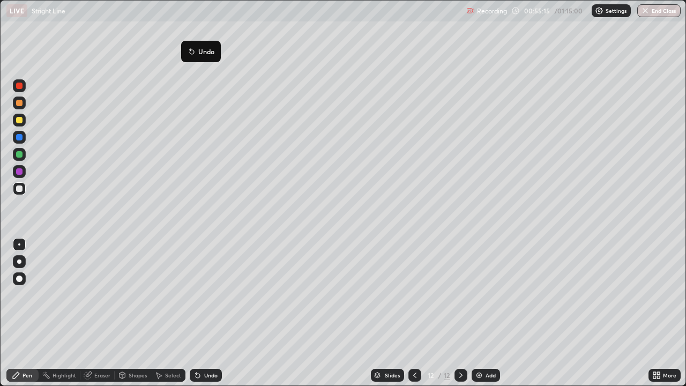
click at [20, 186] on div at bounding box center [19, 188] width 6 height 6
click at [18, 190] on div at bounding box center [19, 188] width 6 height 6
click at [19, 188] on div at bounding box center [19, 188] width 6 height 6
click at [20, 190] on div at bounding box center [19, 188] width 6 height 6
click at [21, 104] on div at bounding box center [19, 103] width 6 height 6
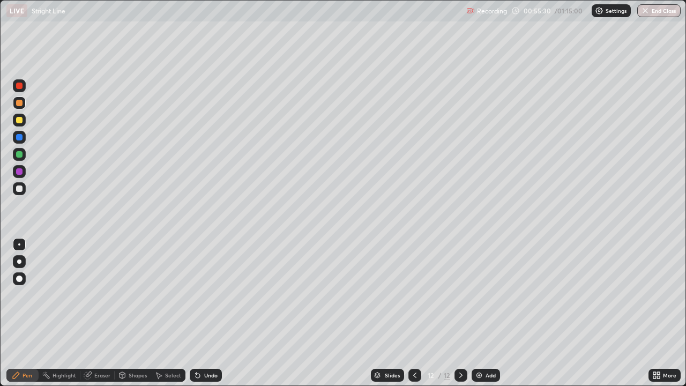
click at [23, 104] on div at bounding box center [19, 102] width 13 height 13
click at [19, 135] on div at bounding box center [19, 137] width 6 height 6
click at [21, 188] on div at bounding box center [19, 188] width 6 height 6
click at [20, 194] on div at bounding box center [19, 188] width 13 height 13
click at [18, 191] on div at bounding box center [19, 188] width 6 height 6
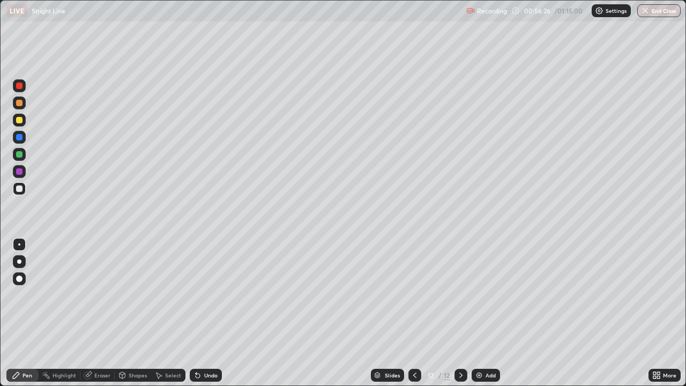
click at [19, 191] on div at bounding box center [19, 188] width 6 height 6
click at [17, 191] on div at bounding box center [19, 188] width 6 height 6
click at [19, 189] on div at bounding box center [19, 188] width 6 height 6
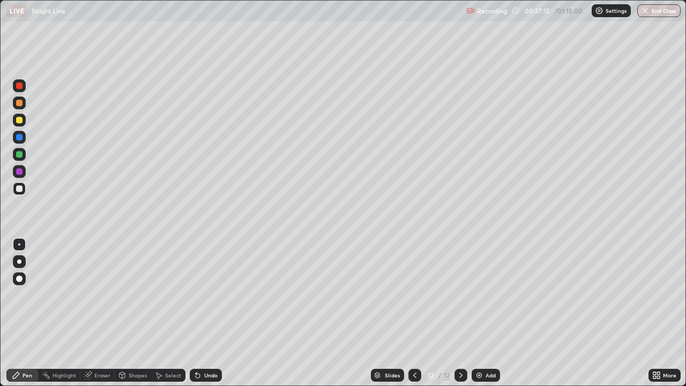
click at [17, 191] on div at bounding box center [19, 188] width 6 height 6
click at [20, 189] on div at bounding box center [19, 188] width 6 height 6
click at [17, 190] on div at bounding box center [19, 188] width 6 height 6
click at [21, 124] on div at bounding box center [19, 120] width 13 height 13
click at [21, 189] on div at bounding box center [19, 188] width 6 height 6
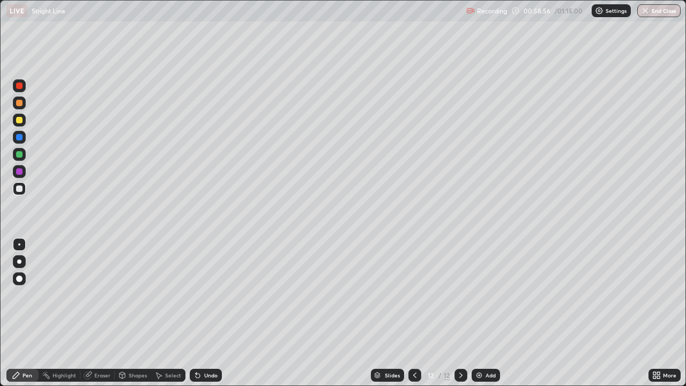
click at [19, 188] on div at bounding box center [19, 188] width 6 height 6
click at [478, 313] on img at bounding box center [479, 375] width 9 height 9
click at [20, 189] on div at bounding box center [19, 188] width 6 height 6
click at [20, 120] on div at bounding box center [19, 120] width 6 height 6
click at [20, 191] on div at bounding box center [19, 188] width 6 height 6
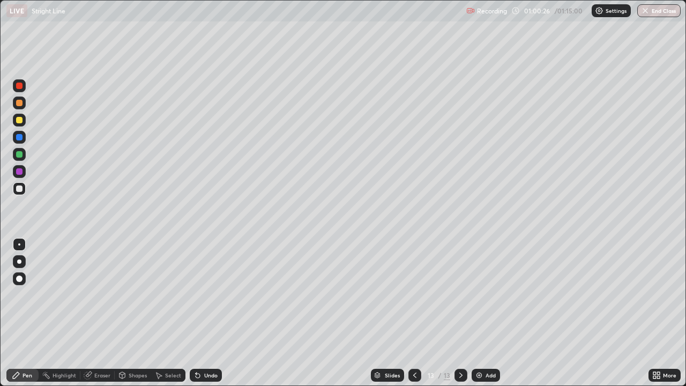
click at [13, 187] on div at bounding box center [19, 188] width 13 height 13
click at [19, 153] on div at bounding box center [19, 154] width 6 height 6
click at [18, 103] on div at bounding box center [19, 103] width 6 height 6
click at [20, 189] on div at bounding box center [19, 188] width 6 height 6
click at [19, 187] on div at bounding box center [19, 188] width 6 height 6
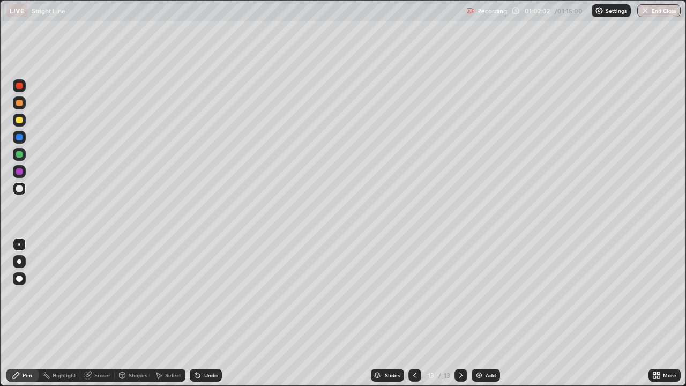
click at [20, 104] on div at bounding box center [19, 103] width 6 height 6
click at [20, 189] on div at bounding box center [19, 188] width 6 height 6
click at [24, 193] on div at bounding box center [19, 188] width 13 height 13
click at [23, 103] on div at bounding box center [19, 102] width 13 height 13
click at [21, 124] on div at bounding box center [19, 120] width 13 height 13
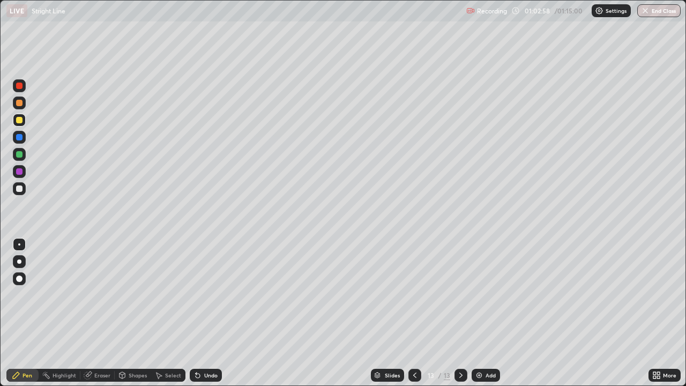
click at [22, 120] on div at bounding box center [19, 120] width 6 height 6
click at [25, 191] on div at bounding box center [19, 188] width 13 height 13
click at [25, 88] on div at bounding box center [19, 85] width 13 height 13
click at [105, 313] on div "Eraser" at bounding box center [102, 375] width 16 height 5
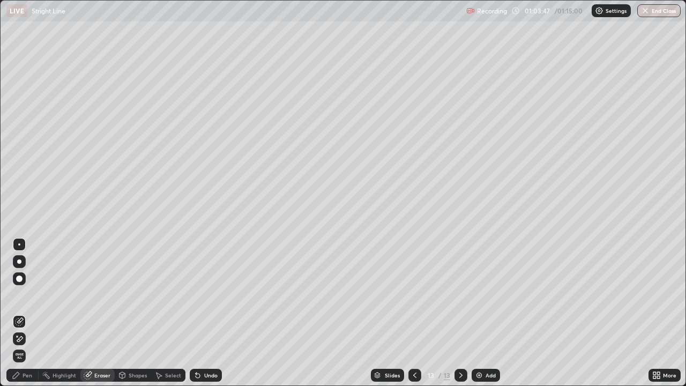
click at [32, 313] on div "Pen" at bounding box center [22, 375] width 32 height 13
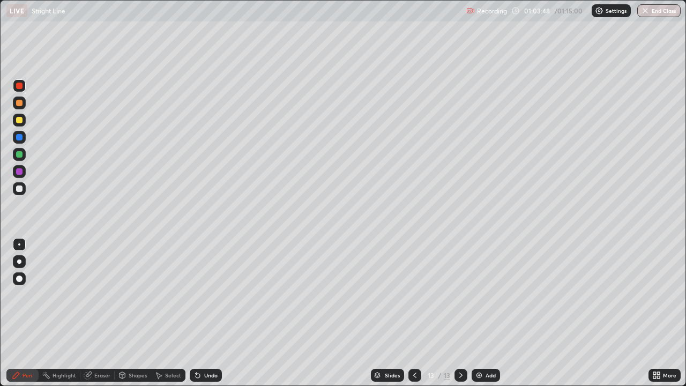
click at [25, 87] on div at bounding box center [19, 85] width 13 height 13
click at [20, 103] on div at bounding box center [19, 103] width 6 height 6
click at [103, 313] on div "Eraser" at bounding box center [97, 375] width 34 height 13
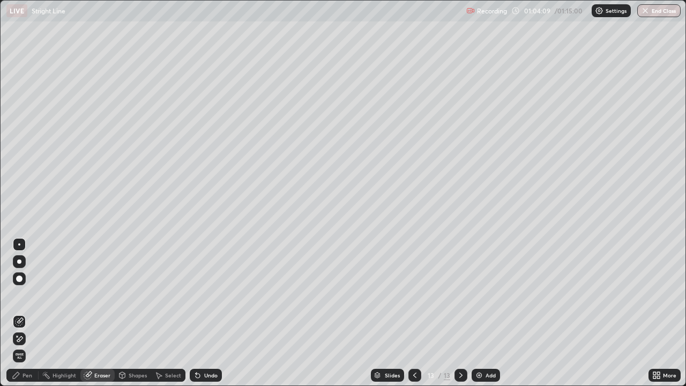
click at [32, 313] on div "Pen" at bounding box center [22, 375] width 32 height 13
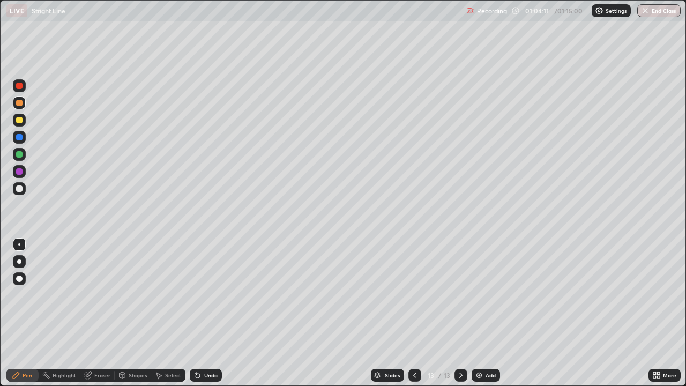
click at [23, 105] on div at bounding box center [19, 102] width 13 height 13
click at [21, 125] on div at bounding box center [19, 120] width 13 height 13
click at [20, 120] on div at bounding box center [19, 120] width 6 height 6
click at [101, 313] on div "Eraser" at bounding box center [97, 375] width 34 height 13
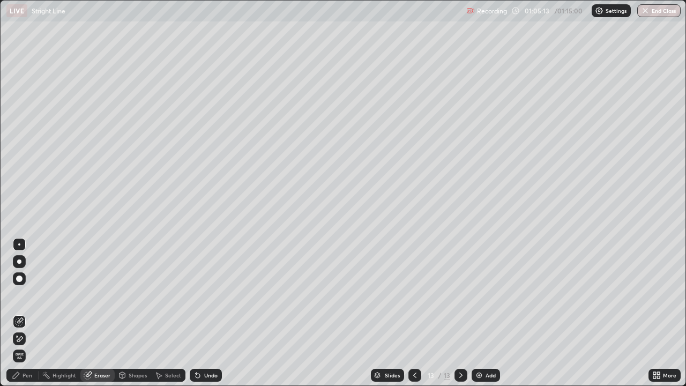
click at [31, 313] on div "Pen" at bounding box center [28, 375] width 10 height 5
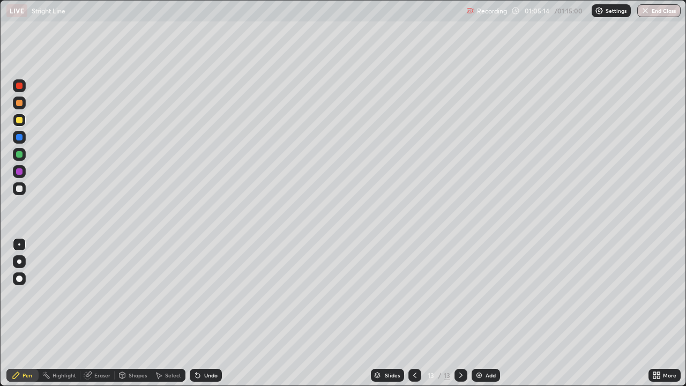
click at [18, 118] on div at bounding box center [19, 120] width 6 height 6
click at [390, 313] on div "Slides" at bounding box center [392, 375] width 15 height 5
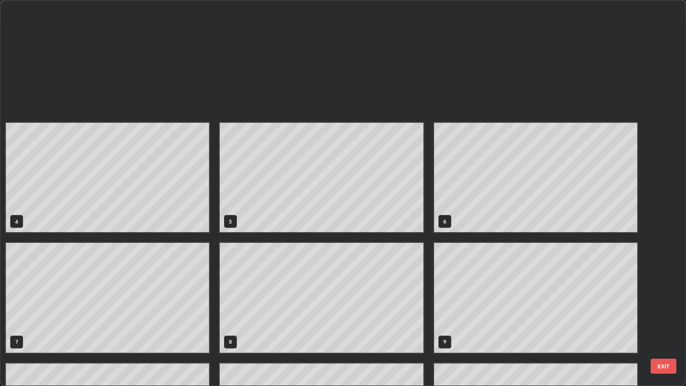
scroll to position [217, 0]
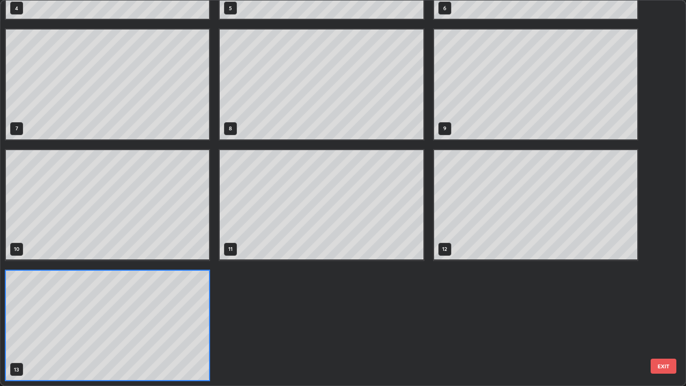
click at [663, 313] on button "EXIT" at bounding box center [664, 366] width 26 height 15
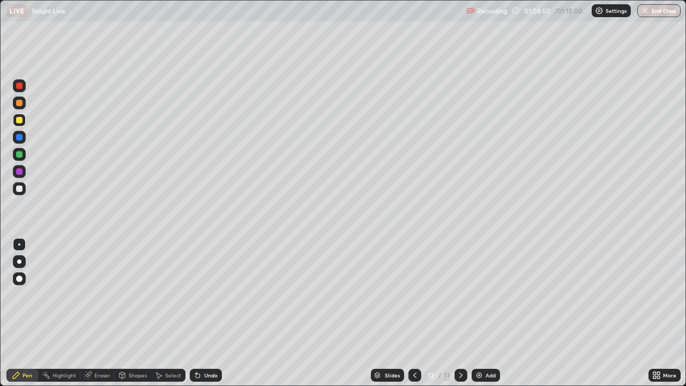
click at [659, 8] on button "End Class" at bounding box center [658, 10] width 43 height 13
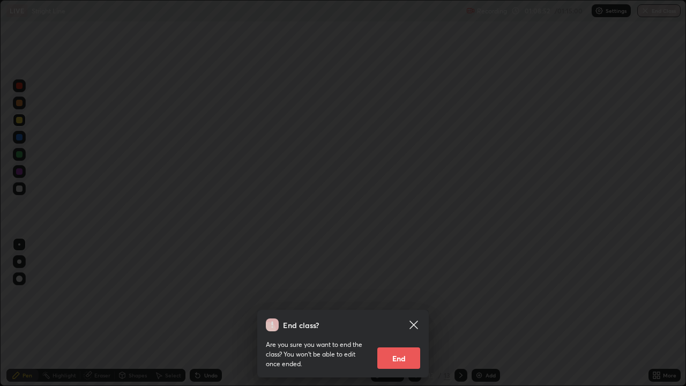
click at [399, 313] on button "End" at bounding box center [398, 357] width 43 height 21
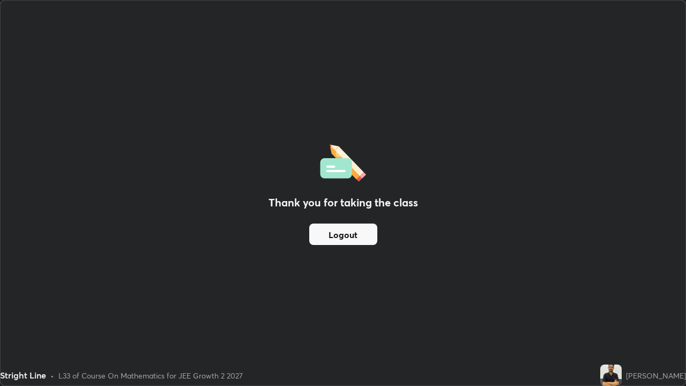
click at [357, 236] on button "Logout" at bounding box center [343, 234] width 68 height 21
